Goal: Information Seeking & Learning: Learn about a topic

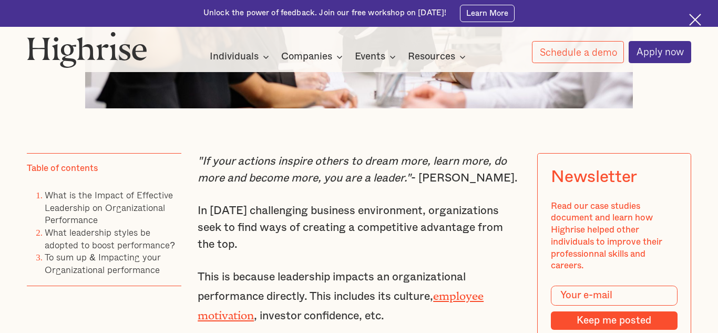
scroll to position [603, 0]
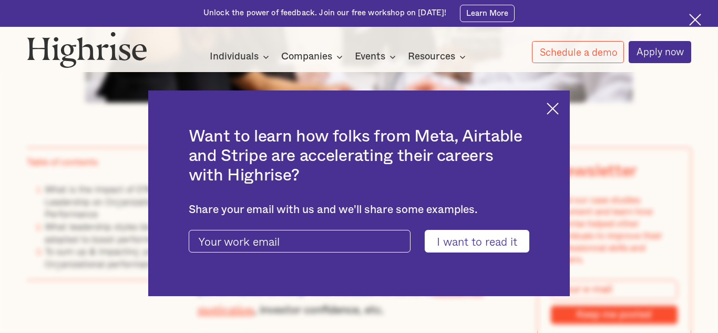
click at [555, 108] on img at bounding box center [553, 109] width 12 height 12
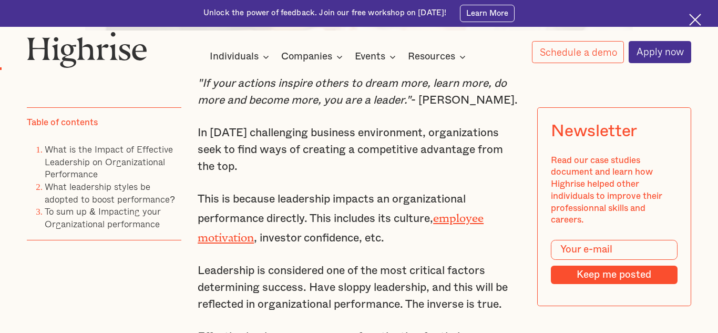
scroll to position [680, 0]
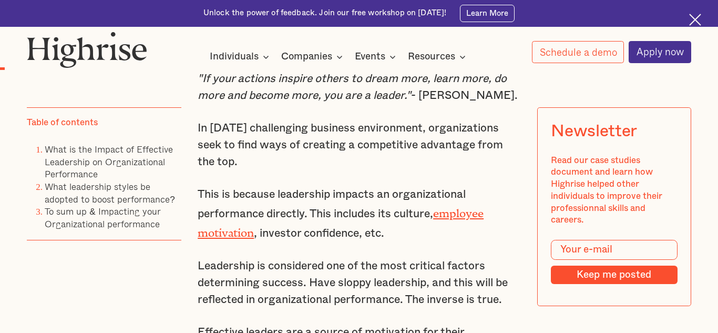
drag, startPoint x: 202, startPoint y: 164, endPoint x: 409, endPoint y: 175, distance: 207.5
click at [409, 170] on p "In [DATE] challenging business environment, organizations seek to find ways of …" at bounding box center [359, 145] width 323 height 50
click at [383, 170] on p "In [DATE] challenging business environment, organizations seek to find ways of …" at bounding box center [359, 145] width 323 height 50
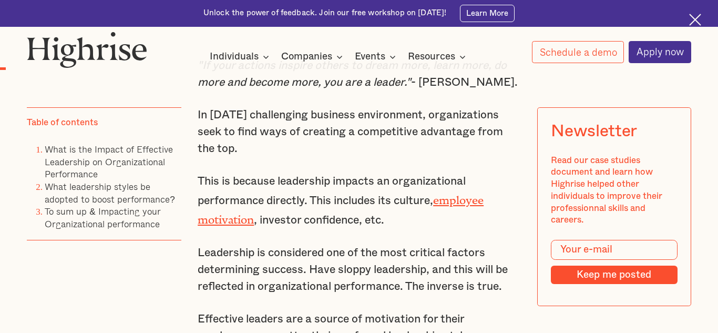
scroll to position [696, 0]
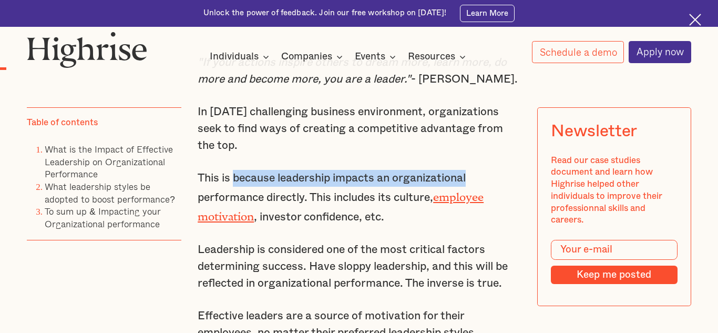
drag, startPoint x: 233, startPoint y: 196, endPoint x: 478, endPoint y: 197, distance: 244.5
click at [478, 197] on p "This is because leadership impacts an organizational performance directly. This…" at bounding box center [359, 198] width 323 height 56
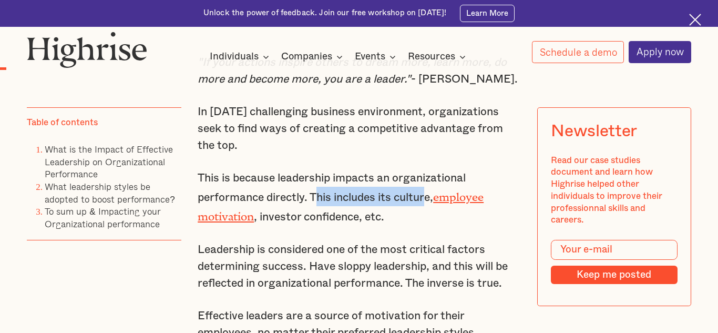
drag, startPoint x: 320, startPoint y: 212, endPoint x: 428, endPoint y: 211, distance: 108.3
click at [428, 211] on p "This is because leadership impacts an organizational performance directly. This…" at bounding box center [359, 198] width 323 height 56
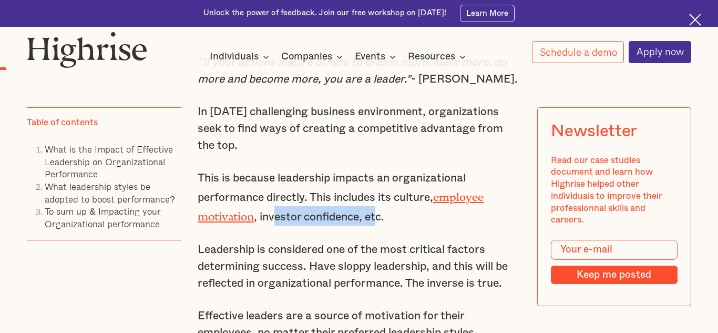
drag, startPoint x: 273, startPoint y: 235, endPoint x: 401, endPoint y: 239, distance: 127.9
click at [385, 226] on p "This is because leadership impacts an organizational performance directly. This…" at bounding box center [359, 198] width 323 height 56
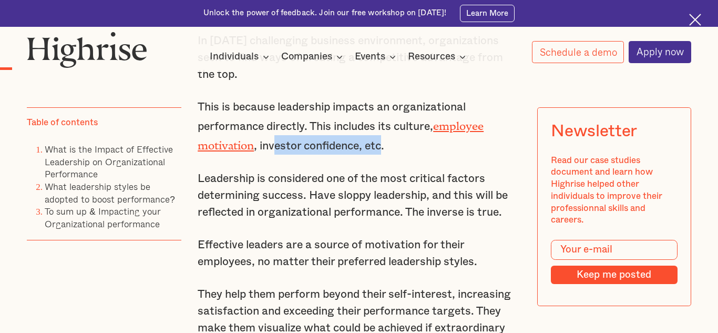
scroll to position [768, 0]
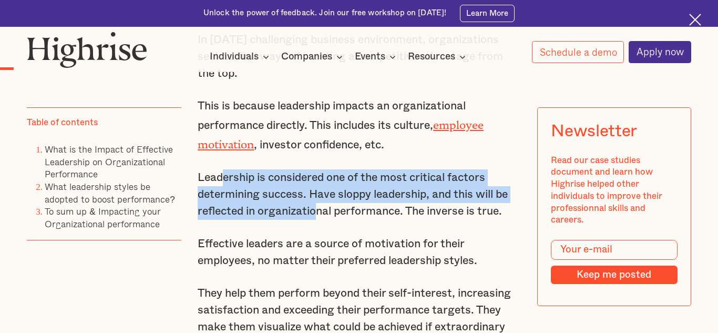
drag, startPoint x: 222, startPoint y: 195, endPoint x: 319, endPoint y: 232, distance: 103.7
click at [319, 220] on p "Leadership is considered one of the most critical factors determining success. …" at bounding box center [359, 194] width 323 height 50
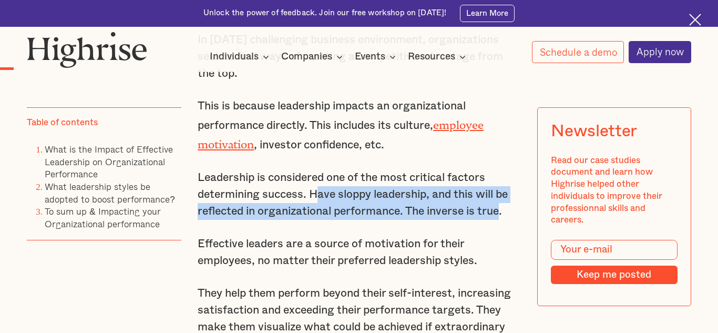
drag, startPoint x: 318, startPoint y: 209, endPoint x: 501, endPoint y: 231, distance: 184.3
click at [501, 220] on p "Leadership is considered one of the most critical factors determining success. …" at bounding box center [359, 194] width 323 height 50
click at [431, 220] on p "Leadership is considered one of the most critical factors determining success. …" at bounding box center [359, 194] width 323 height 50
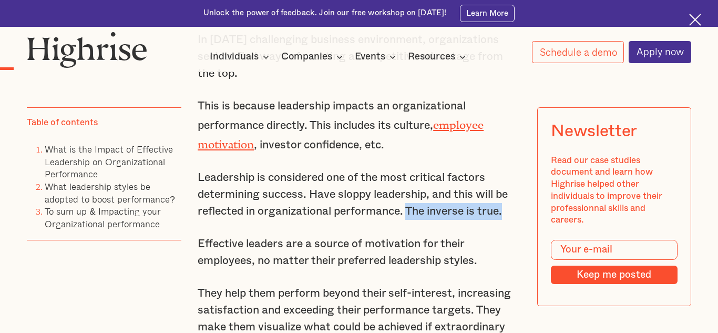
drag, startPoint x: 408, startPoint y: 227, endPoint x: 505, endPoint y: 227, distance: 97.3
click at [505, 220] on p "Leadership is considered one of the most critical factors determining success. …" at bounding box center [359, 194] width 323 height 50
click at [460, 220] on p "Leadership is considered one of the most critical factors determining success. …" at bounding box center [359, 194] width 323 height 50
drag, startPoint x: 415, startPoint y: 230, endPoint x: 476, endPoint y: 229, distance: 61.5
click at [476, 220] on p "Leadership is considered one of the most critical factors determining success. …" at bounding box center [359, 194] width 323 height 50
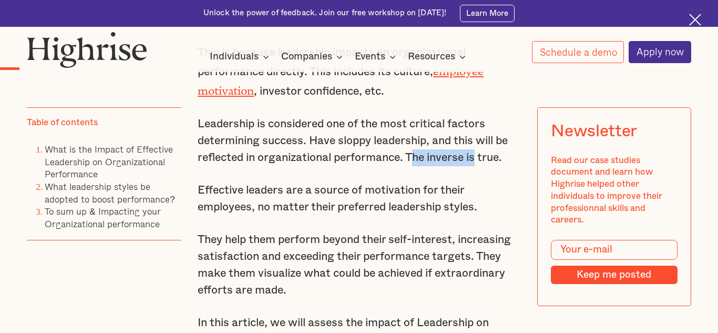
scroll to position [846, 0]
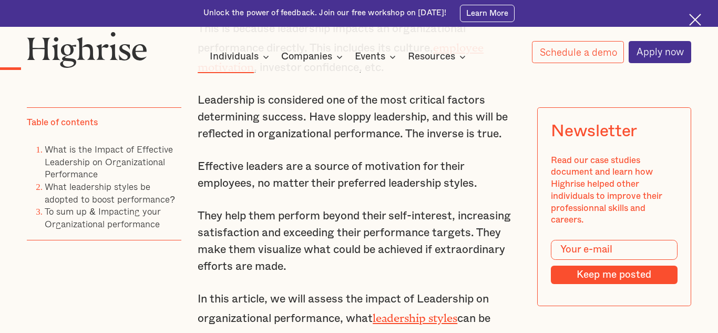
drag, startPoint x: 283, startPoint y: 232, endPoint x: 387, endPoint y: 231, distance: 103.1
click at [387, 231] on p "They help them perform beyond their self-interest, increasing satisfaction and …" at bounding box center [359, 241] width 323 height 67
drag, startPoint x: 383, startPoint y: 231, endPoint x: 439, endPoint y: 235, distance: 55.8
click at [439, 235] on p "They help them perform beyond their self-interest, increasing satisfaction and …" at bounding box center [359, 241] width 323 height 67
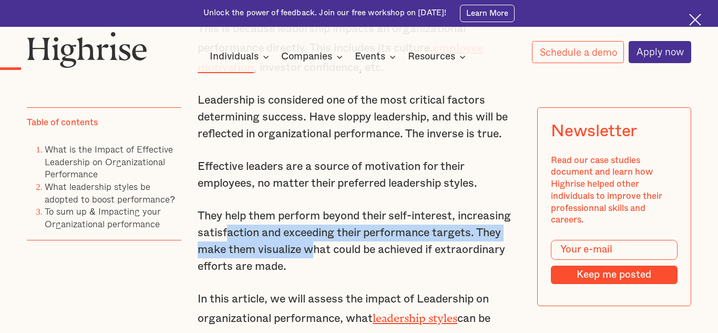
drag, startPoint x: 242, startPoint y: 250, endPoint x: 310, endPoint y: 274, distance: 72.0
click at [310, 273] on p "They help them perform beyond their self-interest, increasing satisfaction and …" at bounding box center [359, 241] width 323 height 67
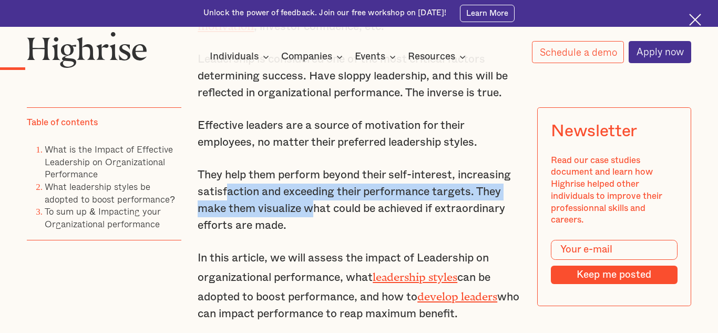
scroll to position [888, 0]
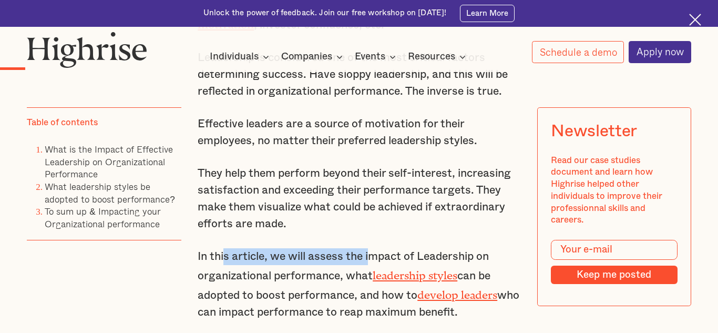
drag, startPoint x: 226, startPoint y: 274, endPoint x: 372, endPoint y: 272, distance: 145.7
click at [372, 272] on p "In this article, we will assess the impact of Leadership on organizational perf…" at bounding box center [359, 284] width 323 height 73
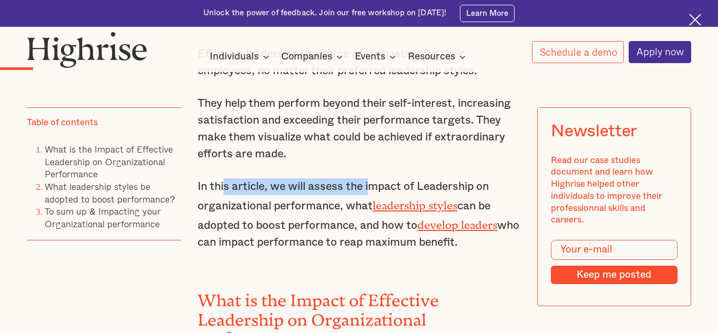
scroll to position [967, 0]
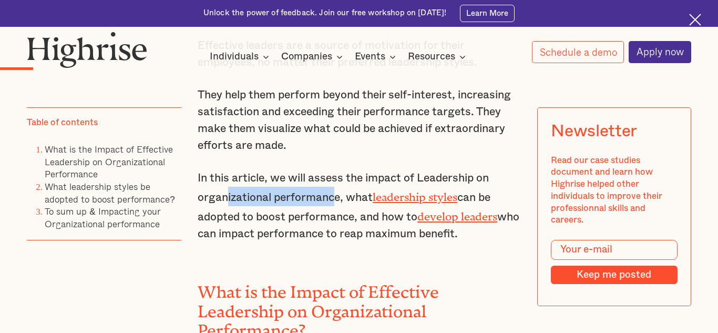
drag, startPoint x: 225, startPoint y: 214, endPoint x: 337, endPoint y: 221, distance: 112.3
click at [337, 221] on p "In this article, we will assess the impact of Leadership on organizational perf…" at bounding box center [359, 206] width 323 height 73
click at [303, 242] on p "In this article, we will assess the impact of Leadership on organizational perf…" at bounding box center [359, 206] width 323 height 73
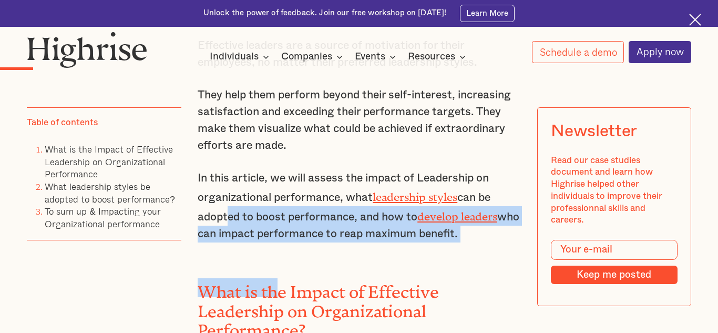
drag, startPoint x: 221, startPoint y: 236, endPoint x: 278, endPoint y: 265, distance: 63.3
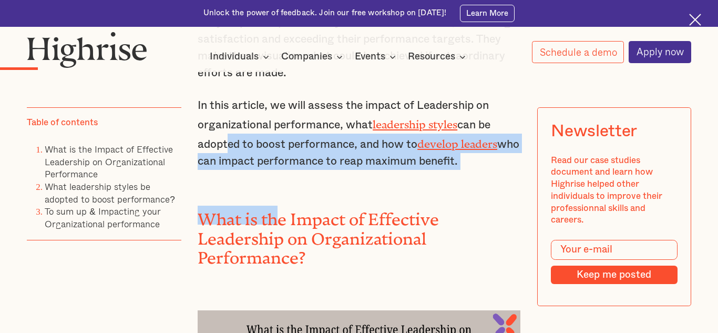
scroll to position [1059, 0]
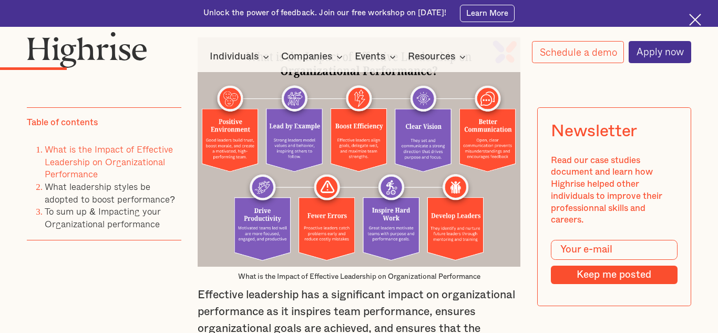
scroll to position [1316, 0]
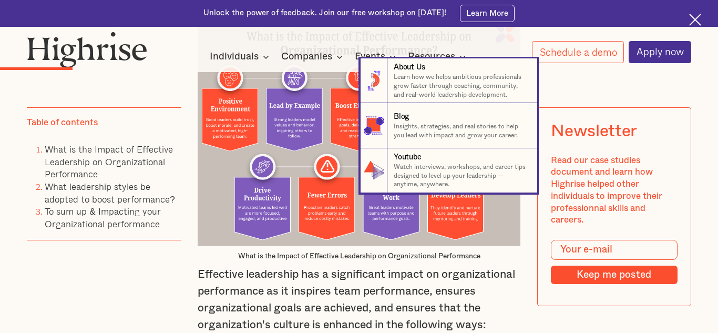
scroll to position [1348, 0]
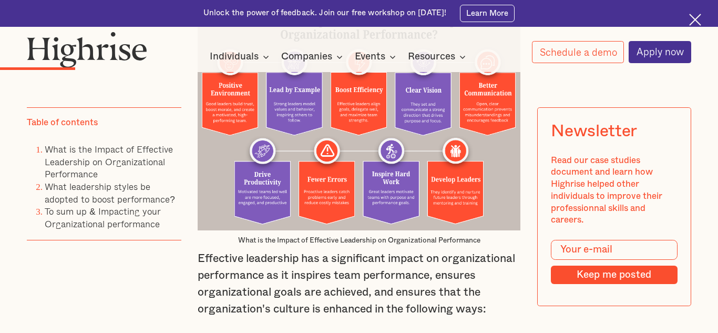
drag, startPoint x: 218, startPoint y: 139, endPoint x: 467, endPoint y: 149, distance: 249.0
drag, startPoint x: 294, startPoint y: 149, endPoint x: 471, endPoint y: 149, distance: 176.7
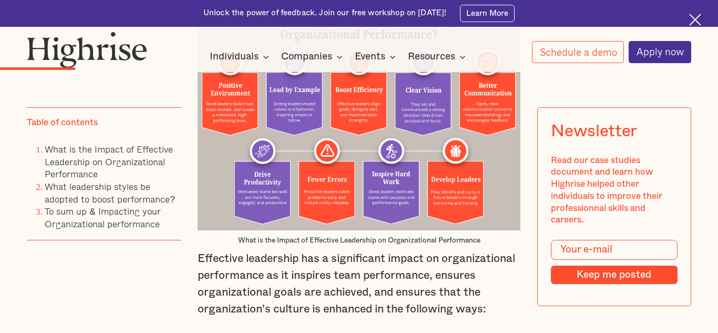
drag, startPoint x: 214, startPoint y: 169, endPoint x: 337, endPoint y: 169, distance: 123.1
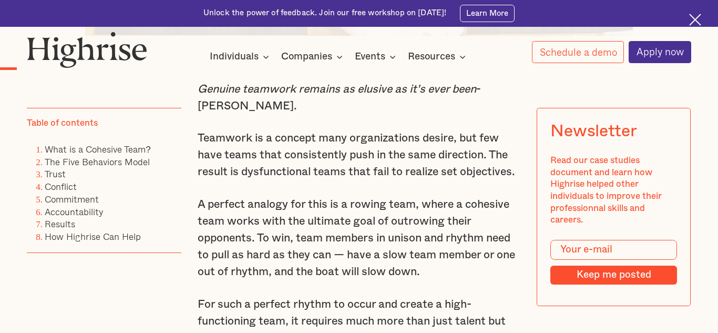
scroll to position [646, 0]
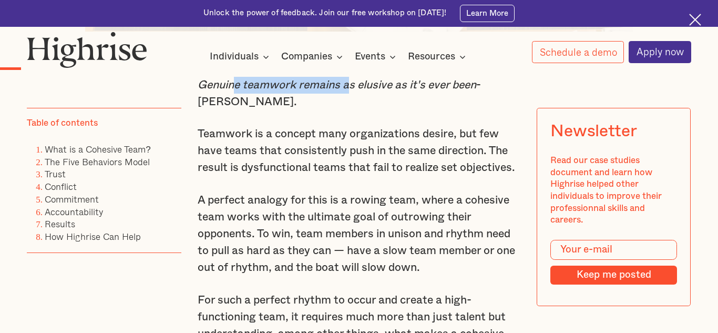
drag, startPoint x: 235, startPoint y: 86, endPoint x: 349, endPoint y: 88, distance: 114.1
click at [349, 88] on em "Genuine teamwork remains as elusive as it's ever been" at bounding box center [337, 84] width 279 height 11
click at [347, 101] on p "Genuine teamwork remains as elusive as it's ever been - Patrick Lencioni." at bounding box center [359, 94] width 323 height 34
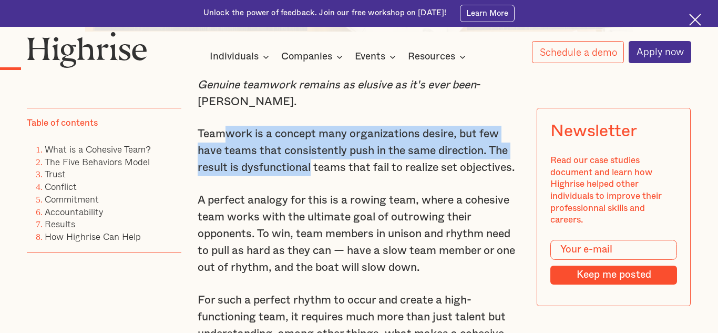
drag, startPoint x: 222, startPoint y: 135, endPoint x: 312, endPoint y: 172, distance: 97.2
click at [312, 172] on p "Teamwork is a concept many organizations desire, but few have teams that consis…" at bounding box center [359, 151] width 323 height 50
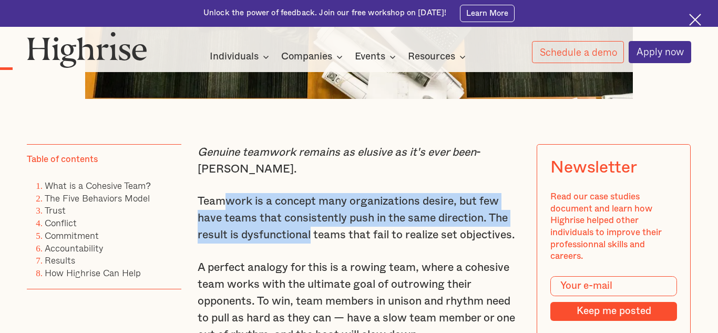
scroll to position [578, 0]
